Goal: Task Accomplishment & Management: Use online tool/utility

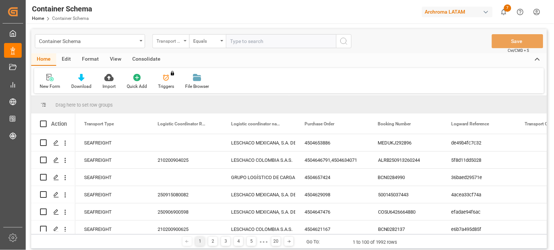
click at [180, 38] on div "Transport Type" at bounding box center [168, 40] width 25 height 8
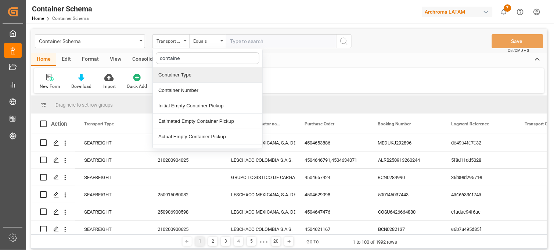
type input "container"
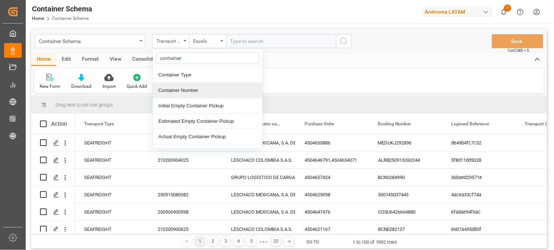
click at [182, 89] on div "Container Number" at bounding box center [207, 90] width 109 height 15
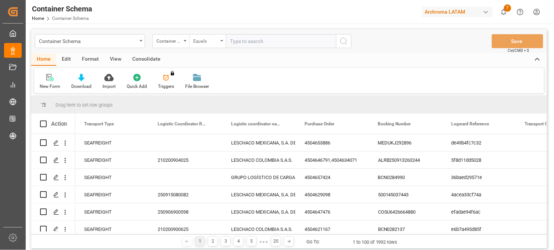
click at [212, 40] on div "Equals" at bounding box center [205, 40] width 25 height 8
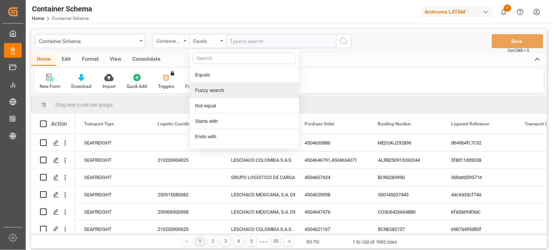
click at [209, 88] on div "Fuzzy search" at bounding box center [243, 90] width 109 height 15
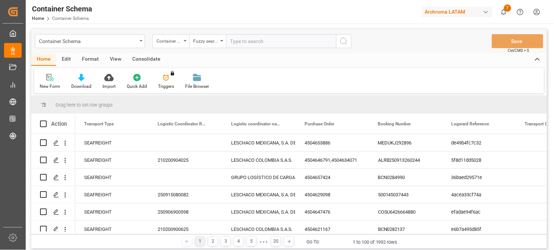
paste input "DAYU6135038"
type input "DAYU6135038"
click at [342, 42] on icon "search button" at bounding box center [343, 41] width 9 height 9
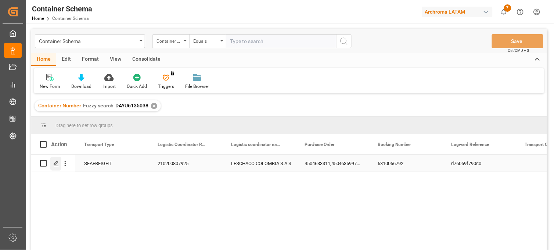
click at [57, 163] on icon "Press SPACE to select this row." at bounding box center [56, 163] width 6 height 6
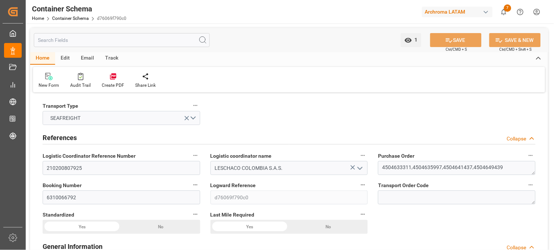
type input "15"
type input "3"
type input "4"
type input "17"
type input "16100"
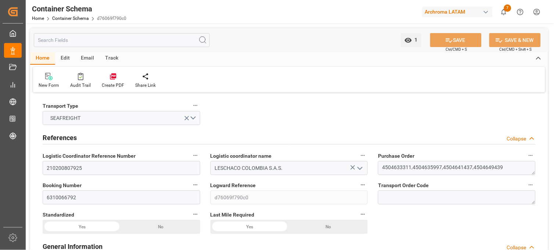
type input "17086.4"
type input "Hapag [PERSON_NAME]"
type input "Hapag Lloyd Aktiengesellschaft"
type input "USCHS"
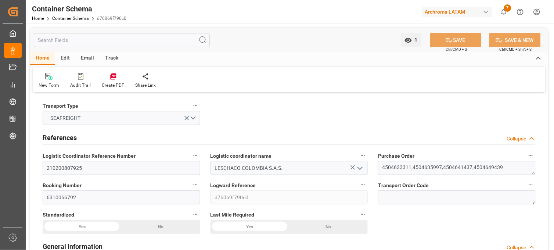
type input "COCTG"
type input "9439498"
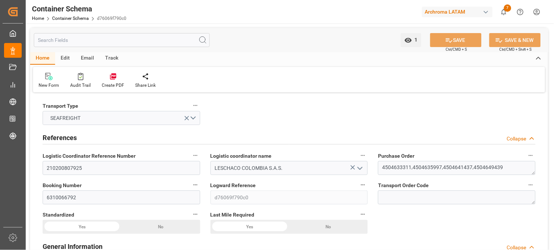
type input "9439498"
type input "0"
type input "5"
type input "14"
type input "-3"
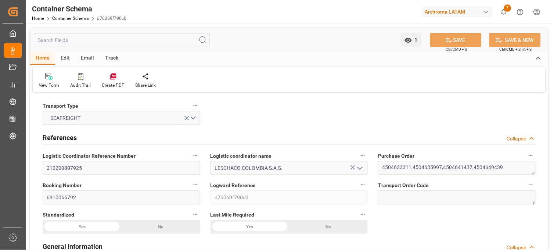
type input "[DATE] 17:30"
type input "[DATE]"
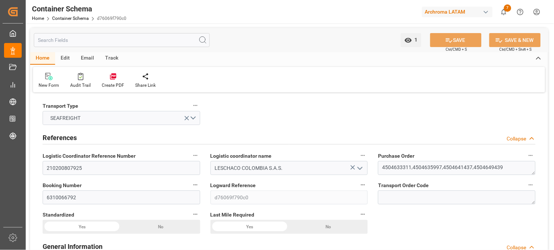
type input "[DATE] 13:29"
type input "[DATE] 22:30"
type input "[DATE]"
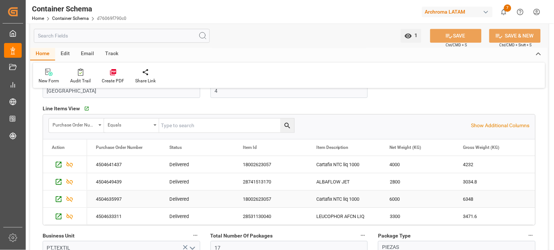
scroll to position [367, 0]
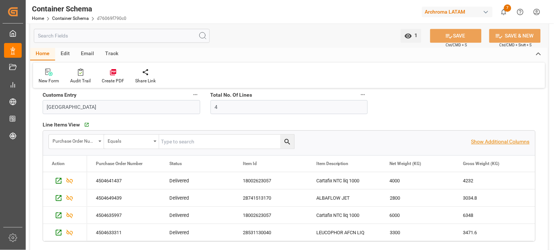
click at [487, 142] on p "Show Additional Columns" at bounding box center [500, 142] width 58 height 8
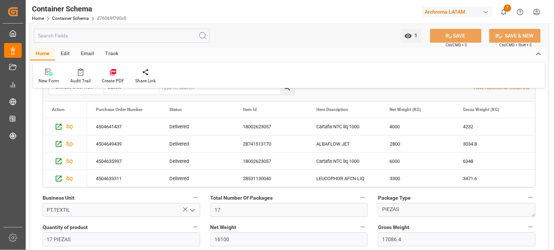
scroll to position [408, 0]
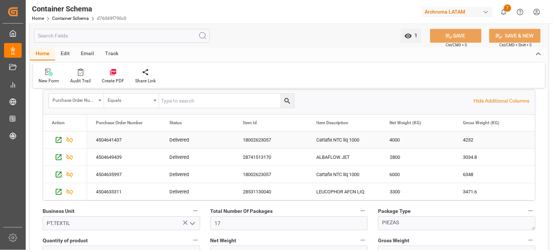
click at [107, 144] on div "4504641437" at bounding box center [123, 139] width 73 height 17
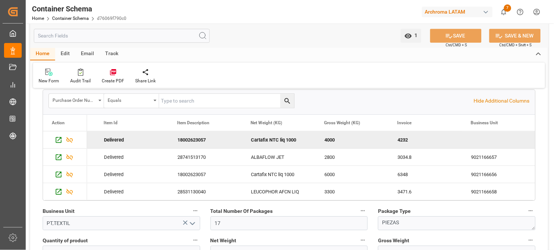
scroll to position [0, 139]
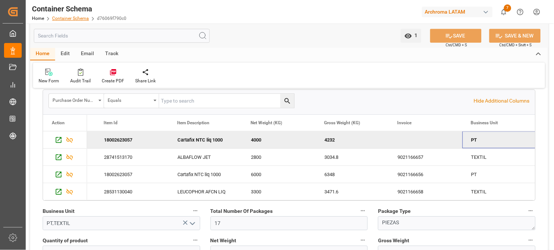
click at [71, 17] on link "Container Schema" at bounding box center [70, 18] width 37 height 5
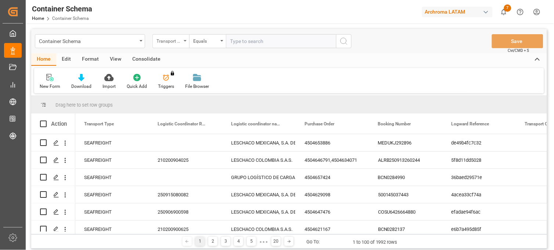
click at [179, 43] on div "Transport Type" at bounding box center [168, 40] width 25 height 8
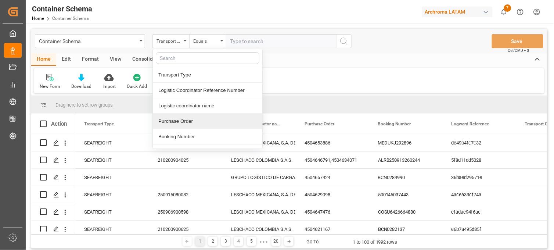
click at [185, 124] on div "Purchase Order" at bounding box center [207, 120] width 109 height 15
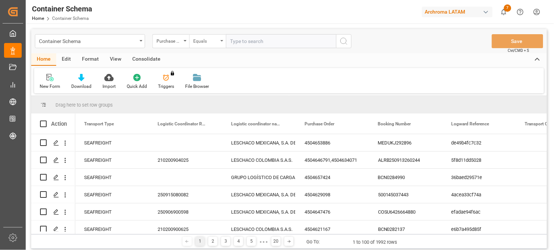
click at [210, 43] on div "Equals" at bounding box center [205, 40] width 25 height 8
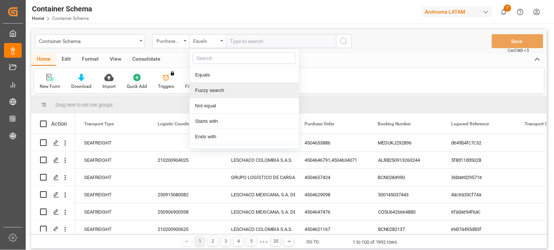
click at [210, 88] on div "Fuzzy search" at bounding box center [243, 90] width 109 height 15
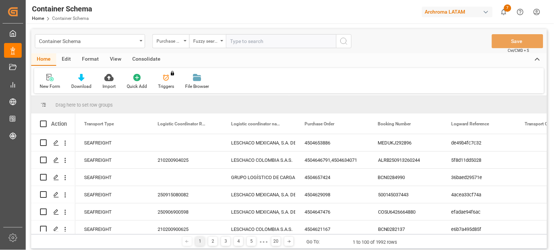
paste input "4504664239"
type input "4504664239"
click at [344, 41] on icon "search button" at bounding box center [343, 41] width 9 height 9
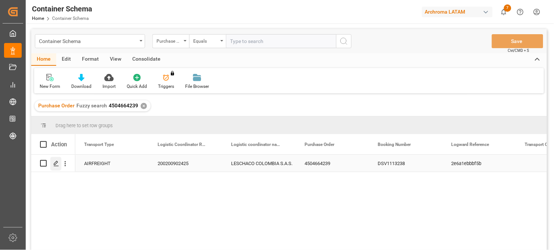
click at [56, 166] on div "Press SPACE to select this row." at bounding box center [55, 164] width 11 height 14
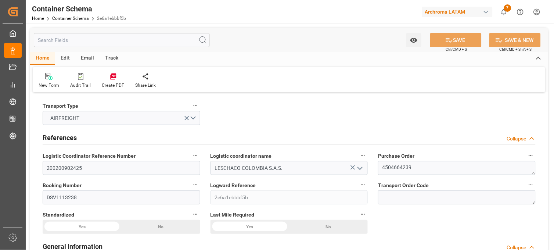
type input "0"
type input "3"
type input "17"
type input "390"
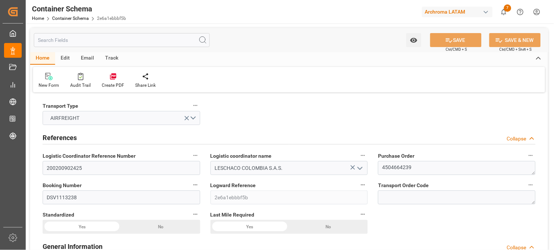
type input "448.9"
type input "0"
type input "[DATE] 10:15"
type input "[DATE]"
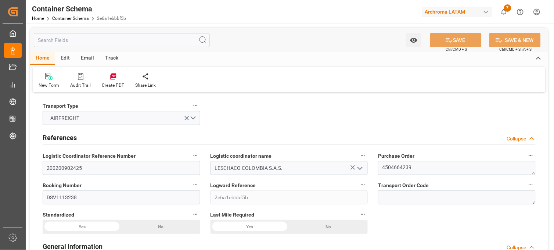
type input "[DATE]"
type input "[DATE] 05:51"
type input "[DATE] 15:23"
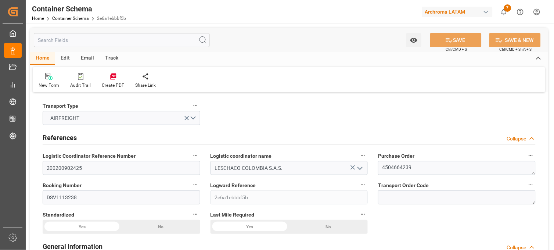
type input "[DATE]"
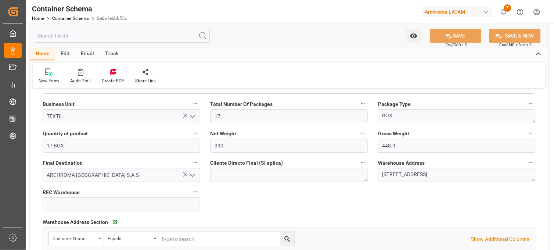
scroll to position [512, 0]
